Goal: Information Seeking & Learning: Check status

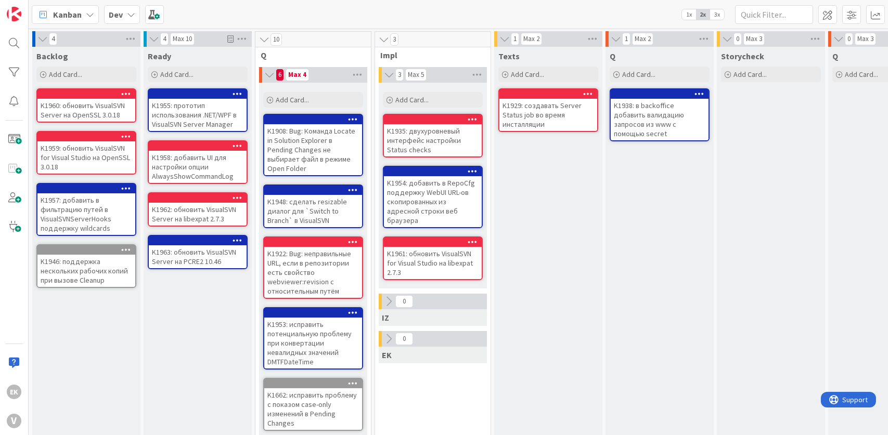
click at [301, 131] on div "K1908: Bug: Команда Locate in Solution Explorer в Pending Changes не выбирает ф…" at bounding box center [313, 149] width 98 height 51
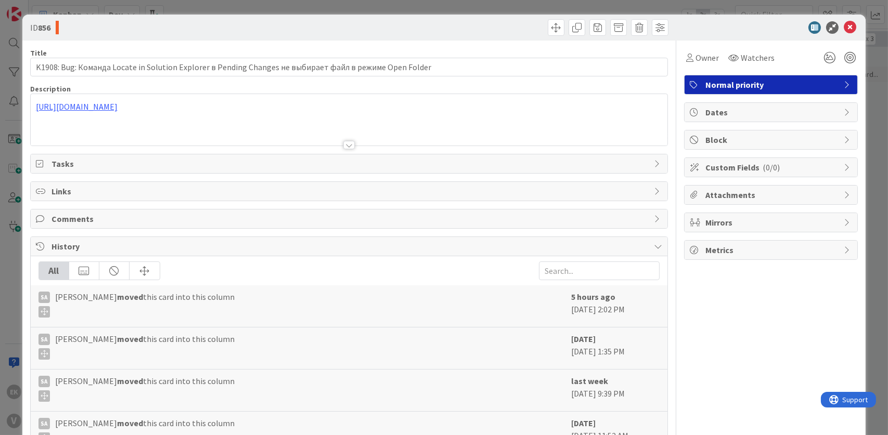
scroll to position [105, 0]
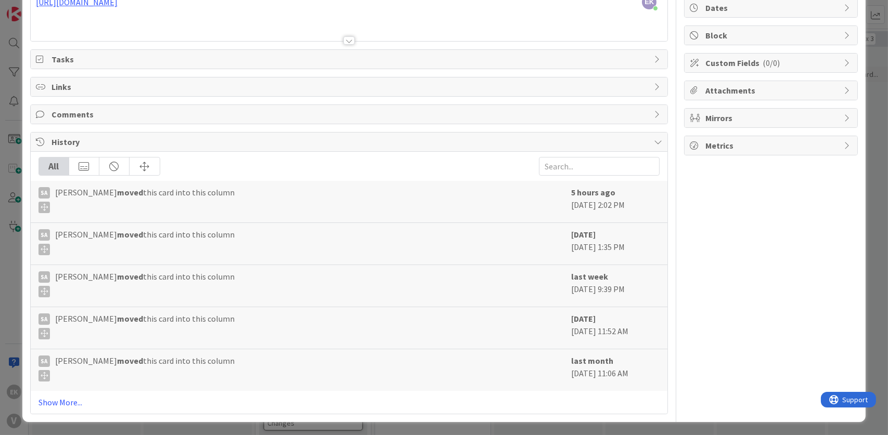
click at [730, 152] on div "Metrics" at bounding box center [770, 145] width 173 height 19
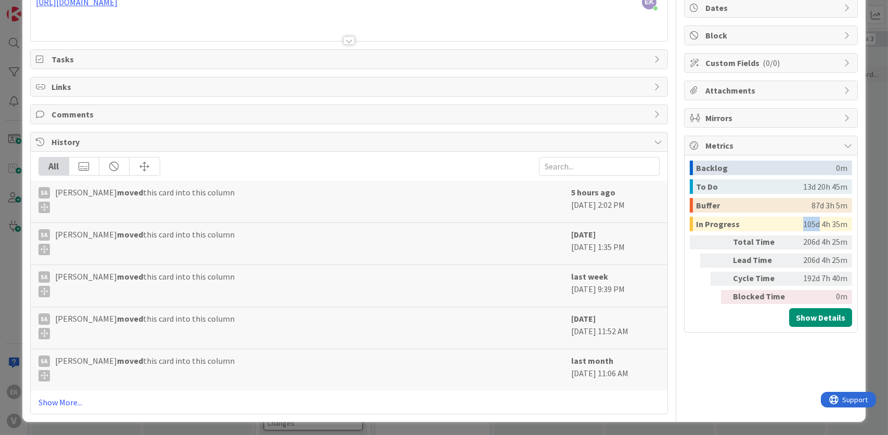
drag, startPoint x: 796, startPoint y: 223, endPoint x: 812, endPoint y: 222, distance: 15.6
click at [812, 222] on div "105d 4h 35m" at bounding box center [825, 224] width 44 height 15
copy div "105d"
click at [811, 202] on div "87d 3h 5m" at bounding box center [829, 205] width 36 height 15
drag, startPoint x: 804, startPoint y: 204, endPoint x: 811, endPoint y: 223, distance: 20.3
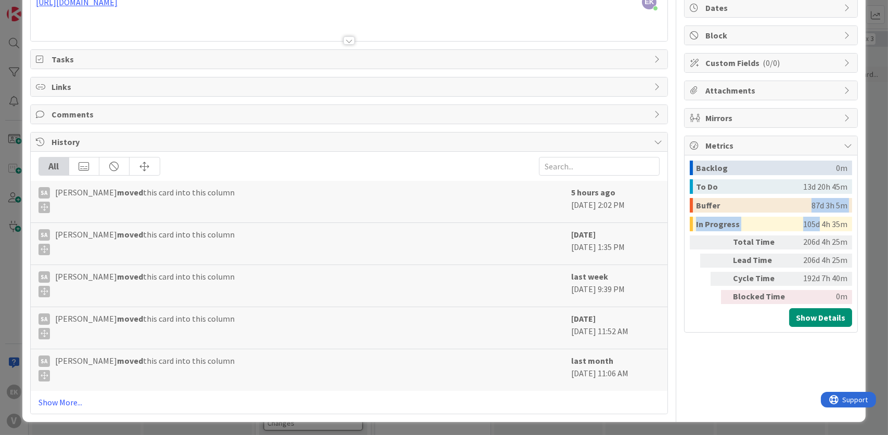
click at [811, 223] on div "Backlog 0m To Do 13d 20h 45m Buffer 87d 3h 5m In Progress 105d 4h 35m" at bounding box center [771, 196] width 162 height 71
click at [811, 223] on div "105d 4h 35m" at bounding box center [825, 224] width 44 height 15
drag, startPoint x: 797, startPoint y: 241, endPoint x: 811, endPoint y: 240, distance: 14.1
click at [811, 240] on div "206d 4h 25m" at bounding box center [820, 243] width 53 height 14
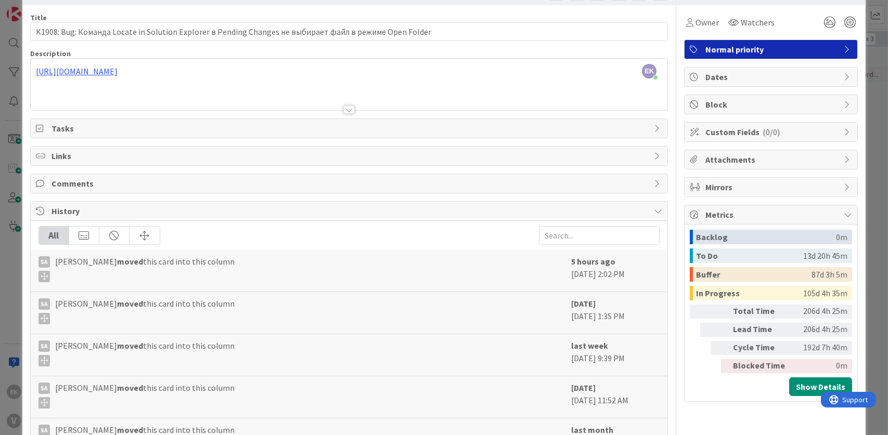
scroll to position [0, 0]
